Goal: Task Accomplishment & Management: Use online tool/utility

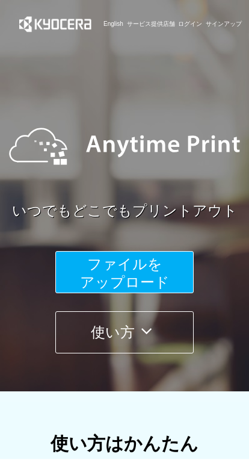
click at [145, 279] on span "ファイルを ​​アップロード" at bounding box center [125, 273] width 90 height 34
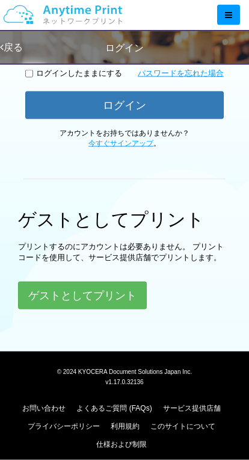
scroll to position [274, 0]
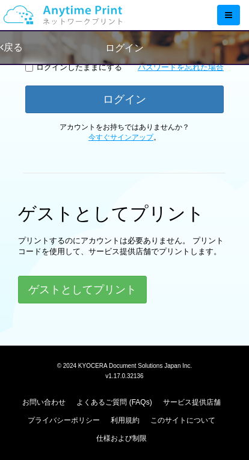
click at [91, 286] on button "ゲストとしてプリント" at bounding box center [82, 290] width 129 height 28
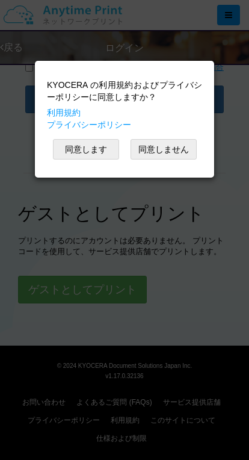
click at [96, 152] on button "同意します" at bounding box center [86, 149] width 66 height 20
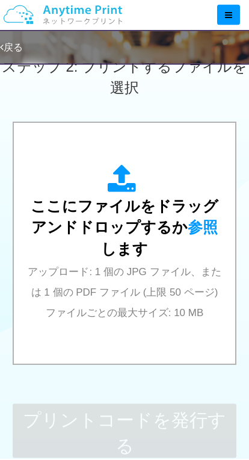
scroll to position [419, 0]
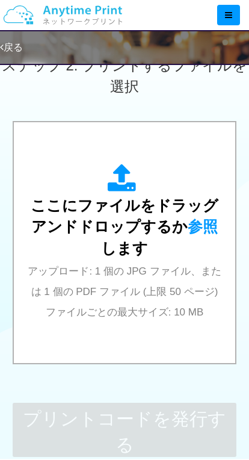
click at [188, 230] on span "参照" at bounding box center [203, 226] width 30 height 17
click at [188, 222] on span "参照" at bounding box center [203, 226] width 30 height 17
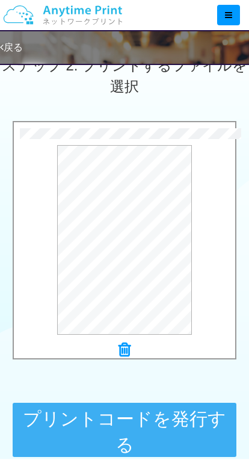
click at [0, 0] on button "プレビュー" at bounding box center [0, 0] width 0 height 0
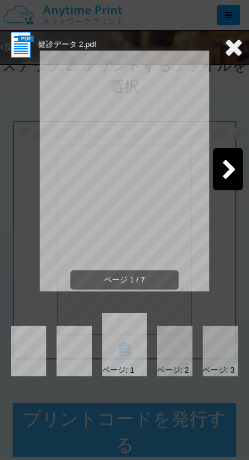
click at [224, 173] on icon at bounding box center [229, 170] width 15 height 21
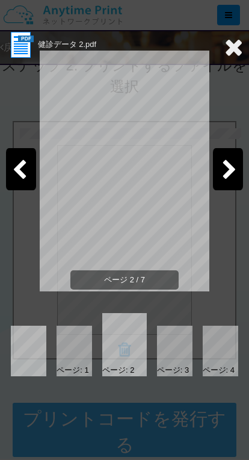
click at [22, 172] on icon at bounding box center [19, 170] width 15 height 21
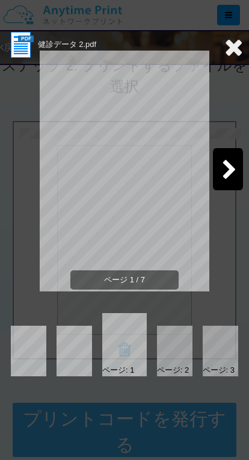
click at [229, 53] on icon at bounding box center [233, 47] width 19 height 24
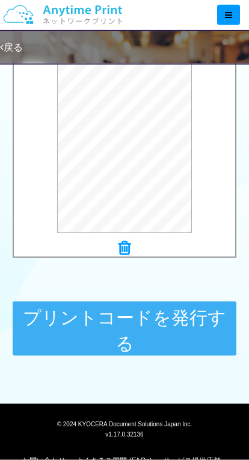
scroll to position [526, 0]
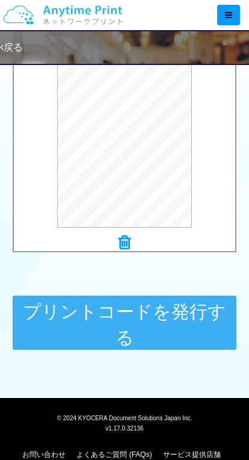
click at [135, 319] on button "プリントコードを発行する" at bounding box center [125, 322] width 224 height 54
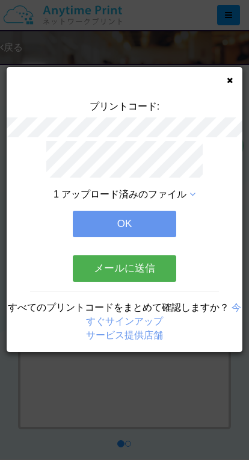
click at [131, 270] on button "メールに送信" at bounding box center [125, 268] width 104 height 26
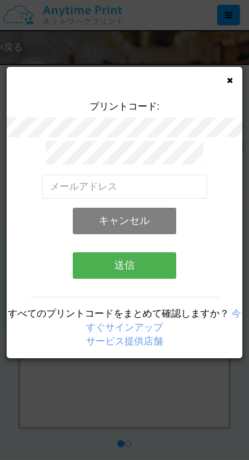
click at [145, 220] on button "キャンセル" at bounding box center [125, 221] width 104 height 26
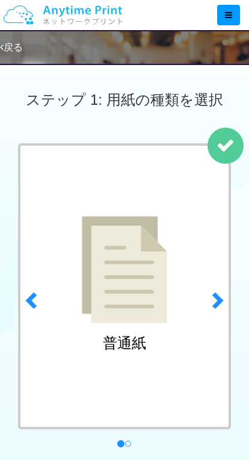
click at [232, 17] on div at bounding box center [228, 15] width 23 height 20
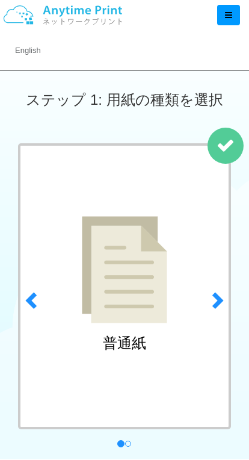
click at [235, 19] on div at bounding box center [228, 15] width 23 height 20
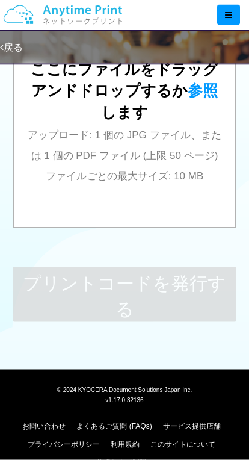
scroll to position [554, 0]
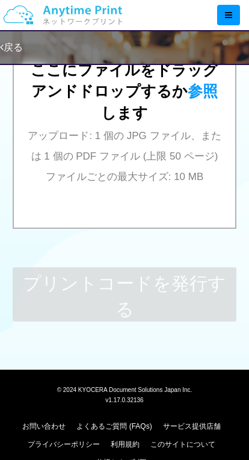
click at [23, 49] on link "戻る" at bounding box center [11, 47] width 23 height 10
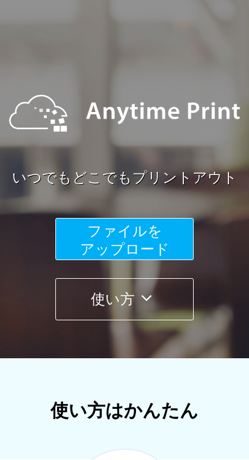
scroll to position [17, 0]
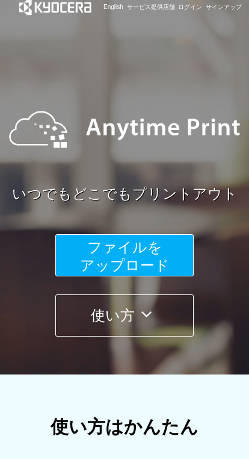
click at [140, 246] on span "ファイルを ​​アップロード" at bounding box center [125, 256] width 90 height 34
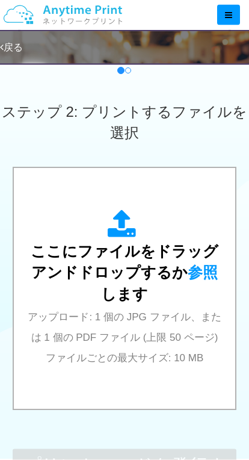
scroll to position [373, 0]
click at [188, 279] on span "参照" at bounding box center [203, 272] width 30 height 17
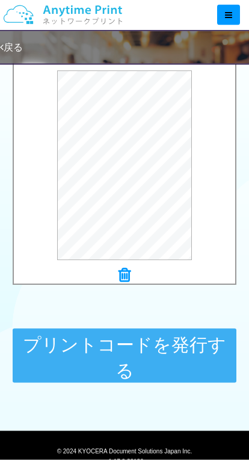
scroll to position [493, 0]
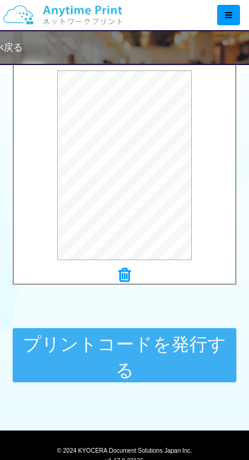
click at [138, 348] on button "プリントコードを発行する" at bounding box center [125, 355] width 224 height 54
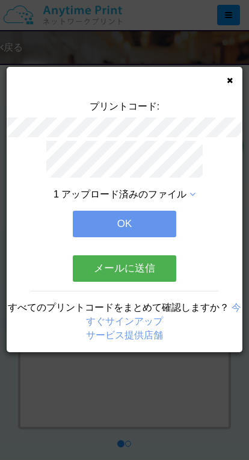
click at [184, 196] on span "1 アップロード済みのファイル" at bounding box center [120, 194] width 133 height 10
click at [232, 84] on icon at bounding box center [230, 80] width 6 height 8
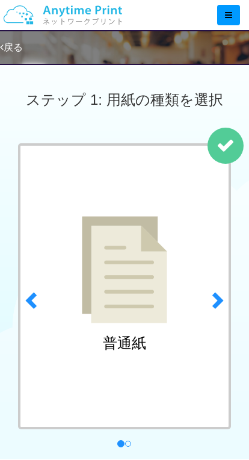
click at [18, 50] on link "戻る" at bounding box center [11, 47] width 23 height 10
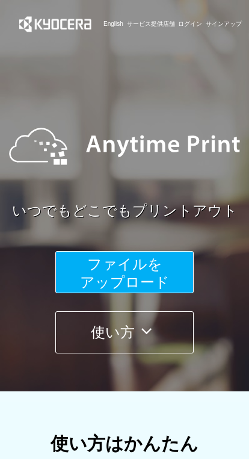
click at [158, 330] on icon at bounding box center [146, 331] width 23 height 18
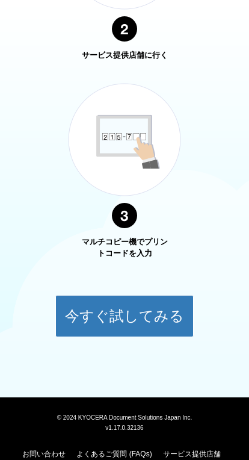
scroll to position [847, 0]
